Goal: Browse casually

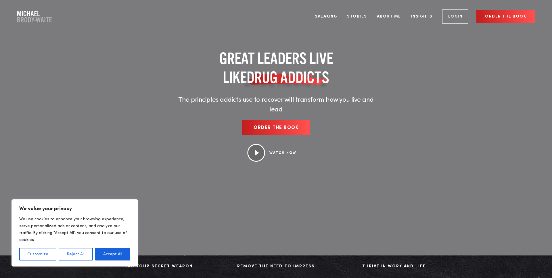
click at [87, 38] on div at bounding box center [276, 127] width 552 height 255
click at [328, 15] on link "Speaking" at bounding box center [325, 17] width 31 height 22
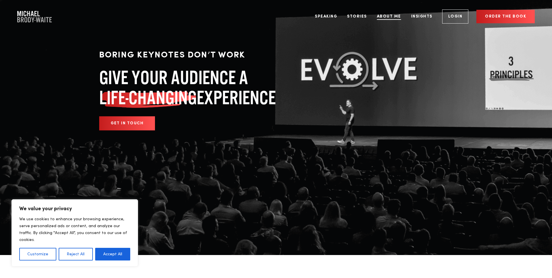
click at [393, 17] on link "About Me" at bounding box center [388, 17] width 33 height 22
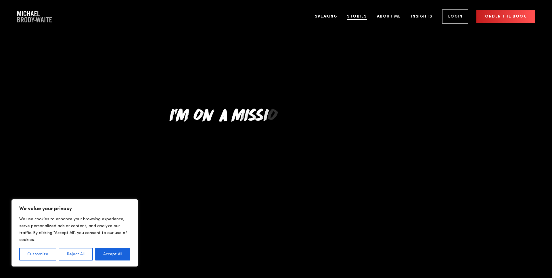
click at [355, 16] on link "Stories" at bounding box center [357, 17] width 28 height 22
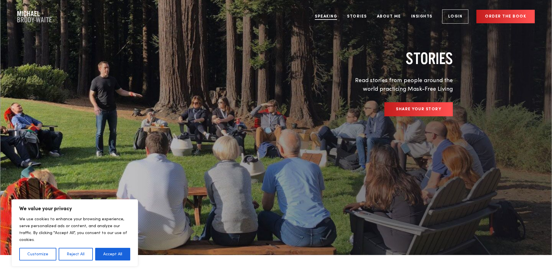
click at [322, 17] on link "Speaking" at bounding box center [325, 17] width 31 height 22
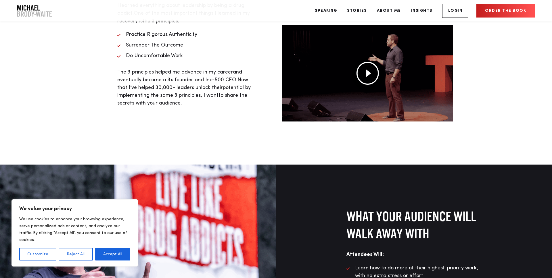
scroll to position [340, 0]
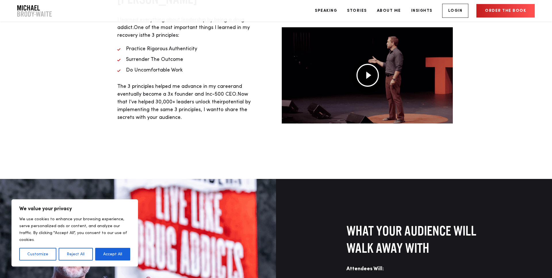
click at [37, 10] on img "Company Logo" at bounding box center [34, 10] width 34 height 11
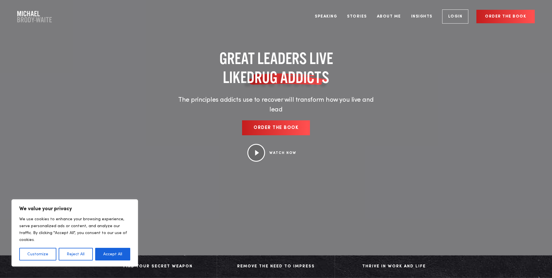
click at [260, 146] on img at bounding box center [256, 153] width 18 height 18
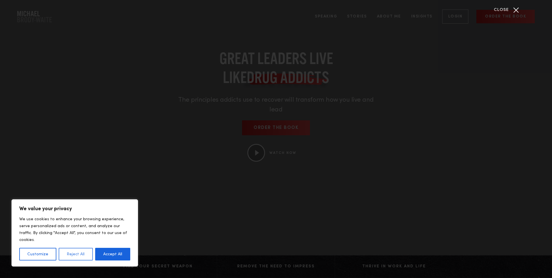
click at [74, 253] on button "Reject All" at bounding box center [76, 254] width 34 height 13
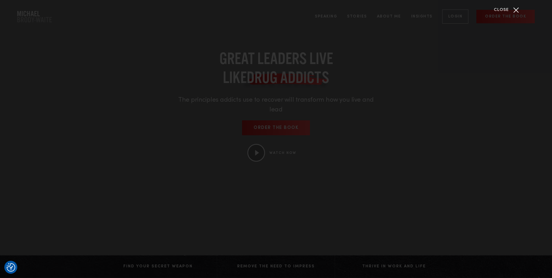
click at [517, 9] on div "Close" at bounding box center [516, 10] width 14 height 14
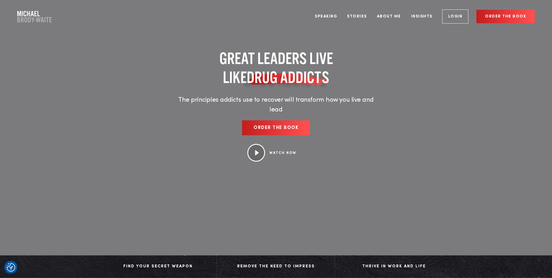
click at [260, 146] on img at bounding box center [256, 153] width 18 height 18
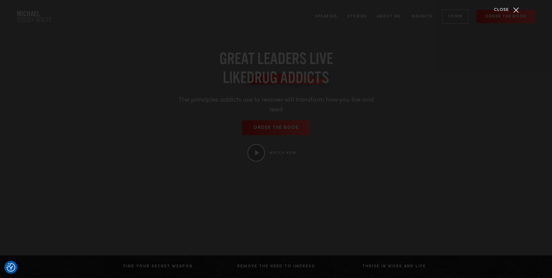
click at [518, 10] on div "Close" at bounding box center [516, 10] width 14 height 14
